Goal: Find specific page/section: Find specific page/section

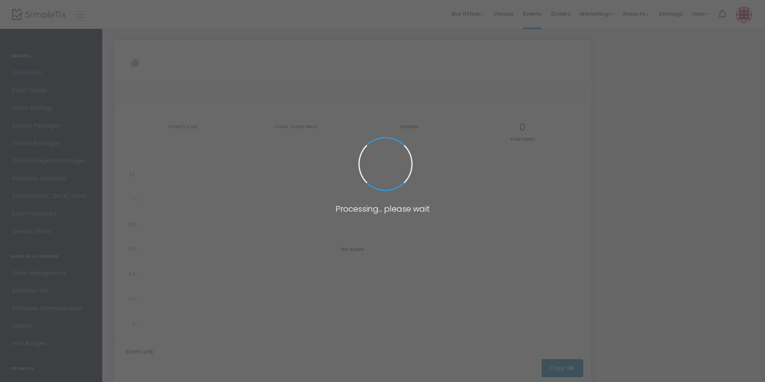
type input "[URL][DOMAIN_NAME][PERSON_NAME]"
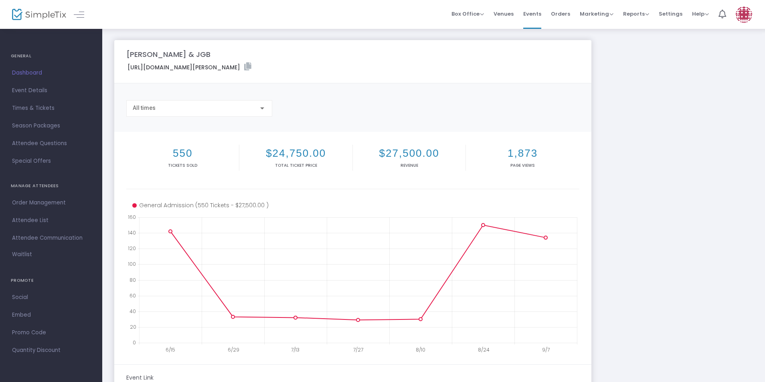
click at [35, 7] on div at bounding box center [31, 14] width 39 height 29
click at [35, 10] on img at bounding box center [39, 15] width 54 height 12
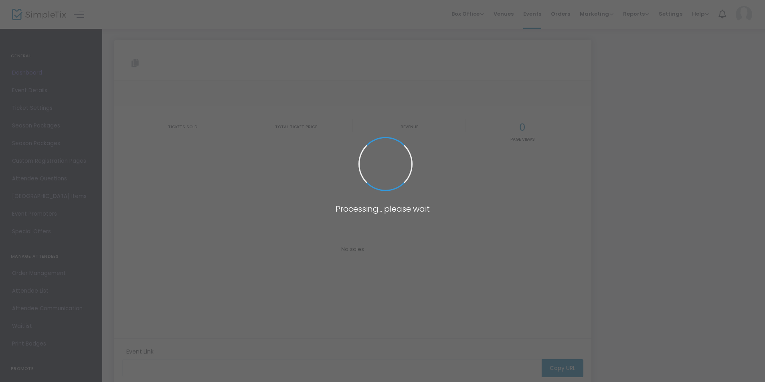
type input "[URL][DOMAIN_NAME][PERSON_NAME]"
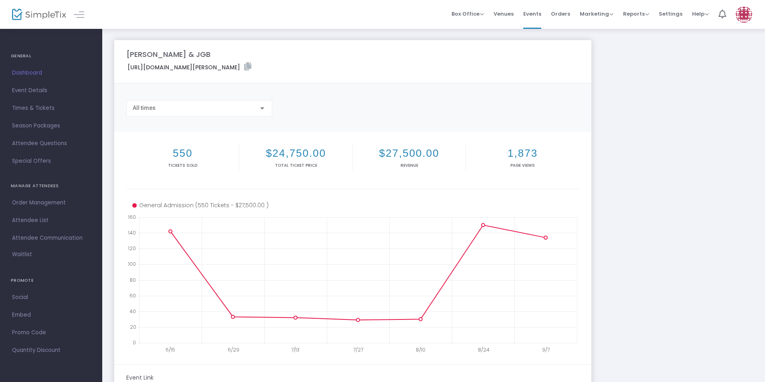
click at [27, 22] on div at bounding box center [31, 14] width 39 height 29
click at [28, 15] on img at bounding box center [39, 15] width 54 height 12
